Goal: Check status: Check status

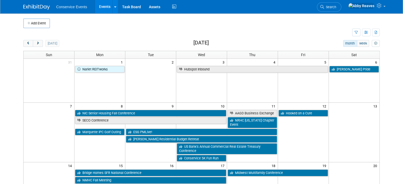
click at [336, 6] on span "Search" at bounding box center [330, 7] width 12 height 4
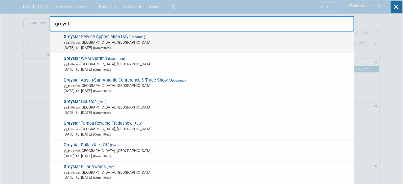
type input "greyst"
click at [158, 41] on span "In-Person [GEOGRAPHIC_DATA], [GEOGRAPHIC_DATA]" at bounding box center [207, 42] width 287 height 5
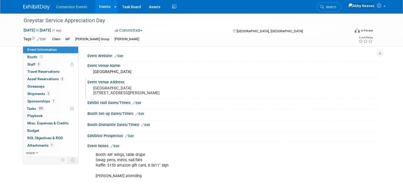
click at [144, 86] on pre "Heather Farm Park 301 N Carlos Drive Walnut Creek, CA 94598" at bounding box center [148, 91] width 110 height 10
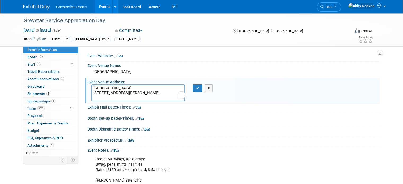
drag, startPoint x: 102, startPoint y: 91, endPoint x: 78, endPoint y: 83, distance: 24.5
click at [78, 83] on div "Event Website: Edit Event Venue Name: Heather Farm Park Event Venue Address: He…" at bounding box center [228, 101] width 301 height 110
drag, startPoint x: 131, startPoint y: 100, endPoint x: 137, endPoint y: 99, distance: 6.4
click at [132, 100] on textarea "Heather Farm Park 301 N Carlos Drive Walnut Creek, CA 94598" at bounding box center [137, 92] width 93 height 17
drag, startPoint x: 137, startPoint y: 97, endPoint x: 87, endPoint y: 87, distance: 50.9
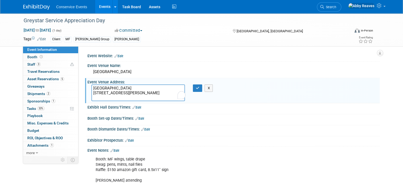
click at [91, 87] on textarea "Heather Farm Park 301 N Carlos Drive Walnut Creek, CA 94598" at bounding box center [137, 92] width 93 height 17
drag, startPoint x: 193, startPoint y: 85, endPoint x: 154, endPoint y: 60, distance: 46.9
click at [191, 83] on div "Event Venue Address: Heather Farm Park 301 N Carlos Drive Walnut Creek, CA 9459…" at bounding box center [232, 90] width 295 height 25
drag, startPoint x: 207, startPoint y: 86, endPoint x: 137, endPoint y: 84, distance: 70.7
click at [207, 86] on button "X" at bounding box center [208, 87] width 8 height 7
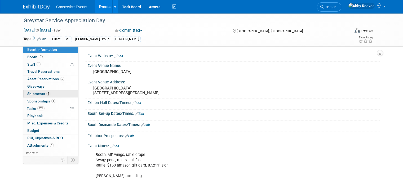
click at [46, 92] on link "2 Shipments 2" at bounding box center [50, 93] width 55 height 7
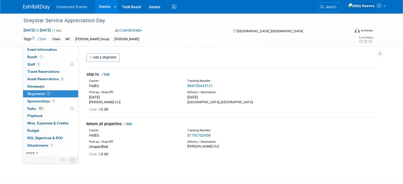
click at [206, 86] on link "884700433121" at bounding box center [199, 86] width 25 height 4
drag, startPoint x: 215, startPoint y: 87, endPoint x: 184, endPoint y: 84, distance: 30.3
click at [184, 84] on div "Tracking Number: 884700433121" at bounding box center [244, 84] width 123 height 10
copy link "884700433121"
